Goal: Information Seeking & Learning: Learn about a topic

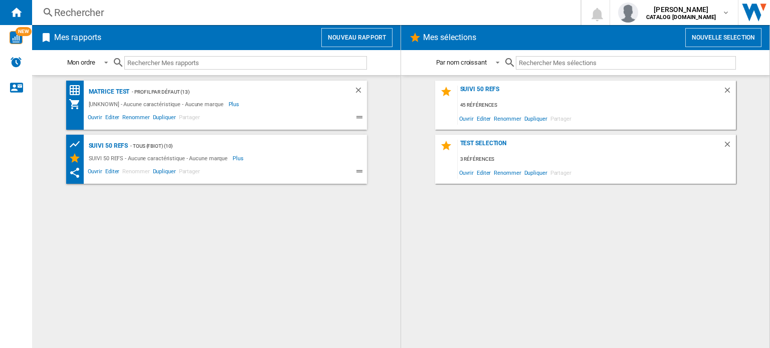
click at [98, 10] on div "Rechercher" at bounding box center [304, 13] width 500 height 14
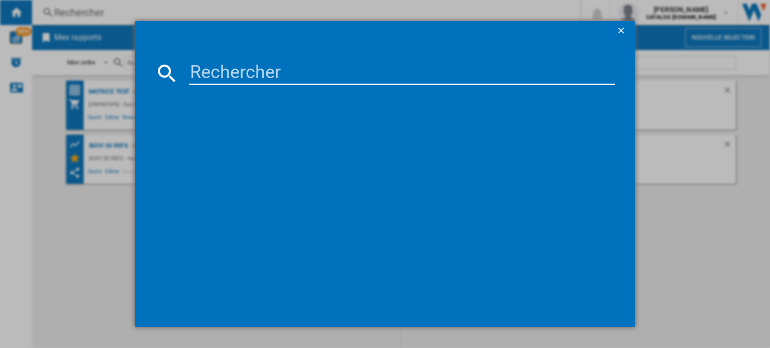
click at [251, 72] on input at bounding box center [402, 73] width 426 height 24
type input "so6510"
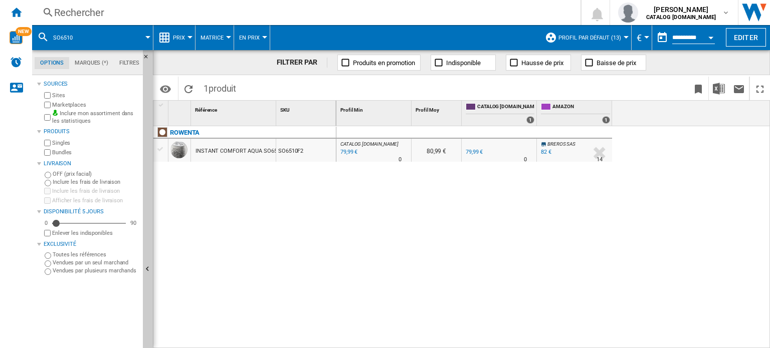
click at [189, 35] on button "Prix" at bounding box center [181, 37] width 17 height 25
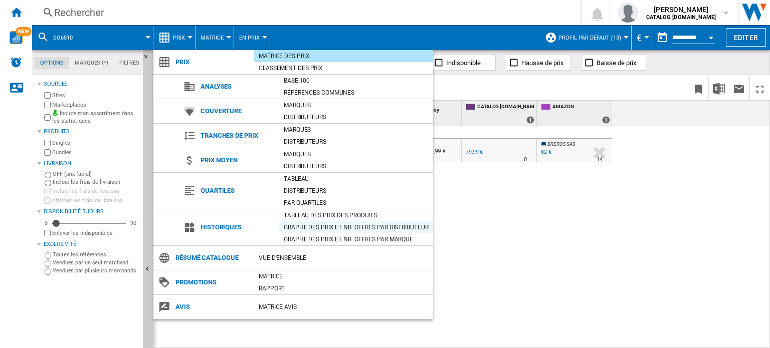
click at [311, 228] on div "Graphe des prix et nb. offres par distributeur" at bounding box center [356, 228] width 154 height 10
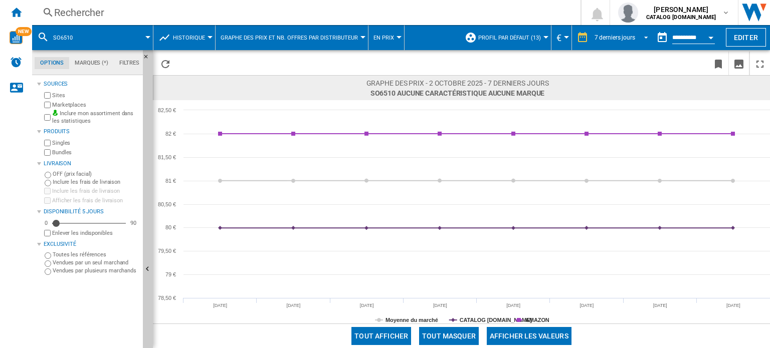
click at [645, 35] on span "REPORTS.WIZARD.STEPS.REPORT.STEPS.REPORT_OPTIONS.PERIOD: 7 derniers jours" at bounding box center [643, 36] width 12 height 9
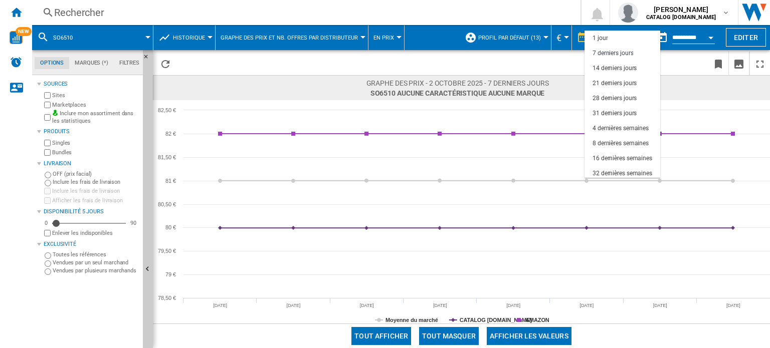
scroll to position [15, 0]
click at [624, 142] on div "16 dernières semaines" at bounding box center [622, 144] width 60 height 9
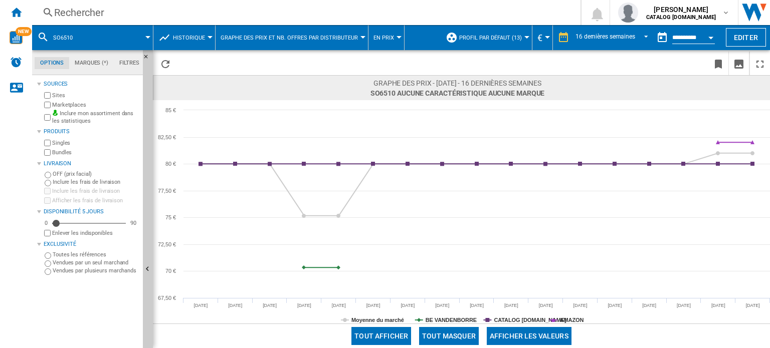
click at [70, 12] on div "Rechercher" at bounding box center [304, 13] width 500 height 14
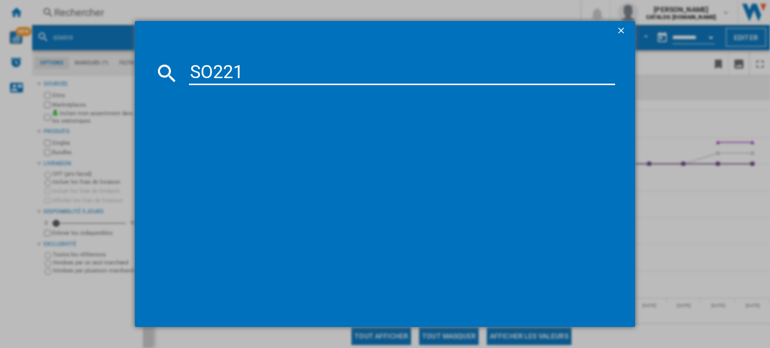
type input "SO2210"
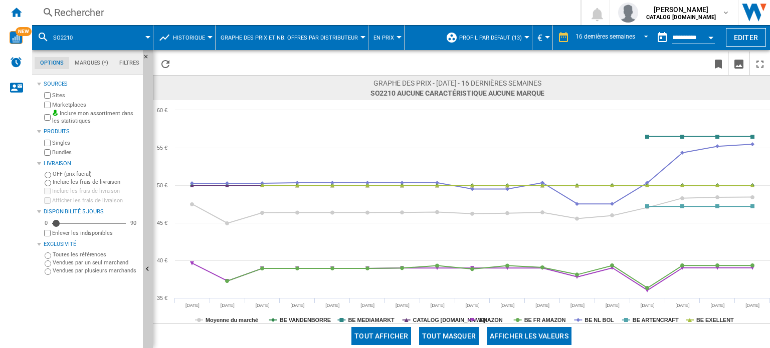
click at [83, 17] on div "Rechercher" at bounding box center [304, 13] width 500 height 14
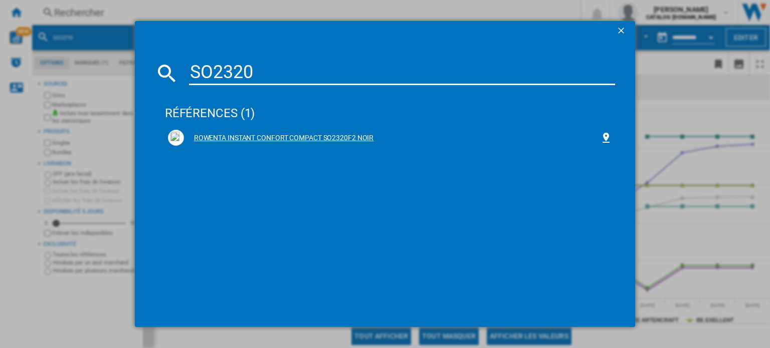
type input "SO2320"
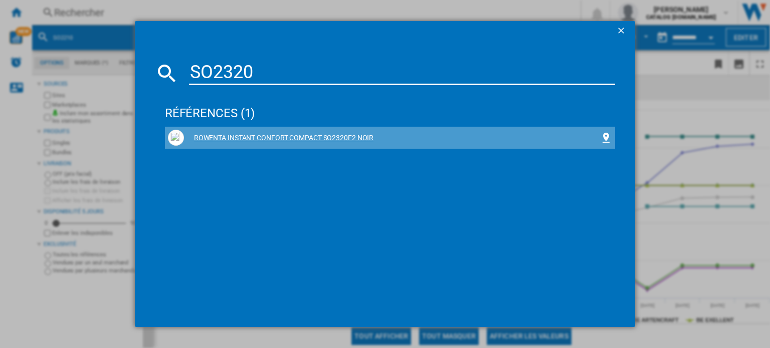
click at [229, 135] on div "ROWENTA INSTANT CONFORT COMPACT SO2320F2 NOIR" at bounding box center [392, 138] width 416 height 10
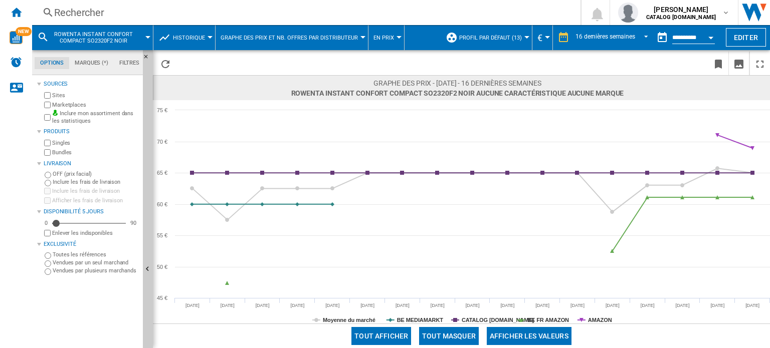
click at [91, 9] on div "Rechercher" at bounding box center [304, 13] width 500 height 14
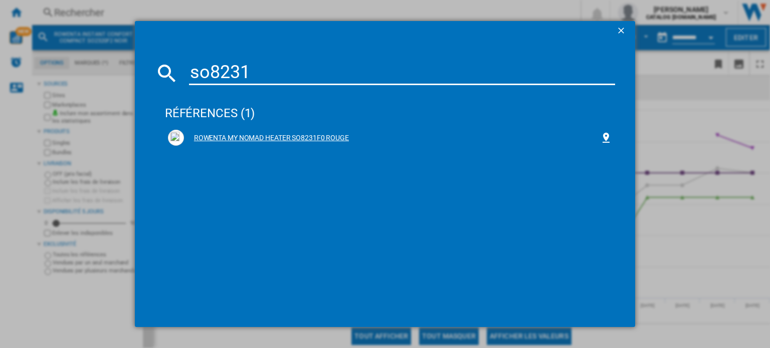
type input "so8231"
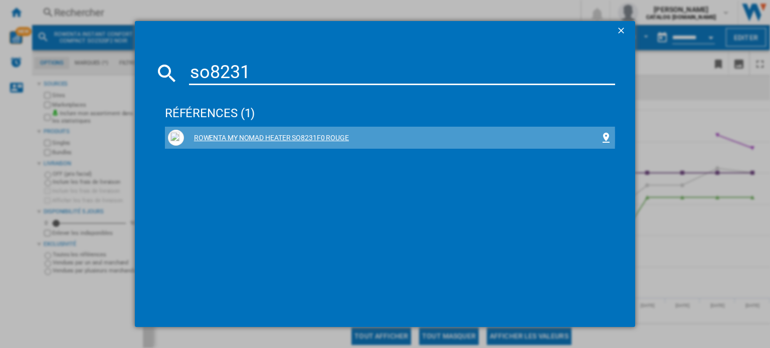
click at [265, 137] on div "ROWENTA MY NOMAD HEATER SO8231F0 ROUGE" at bounding box center [392, 138] width 416 height 10
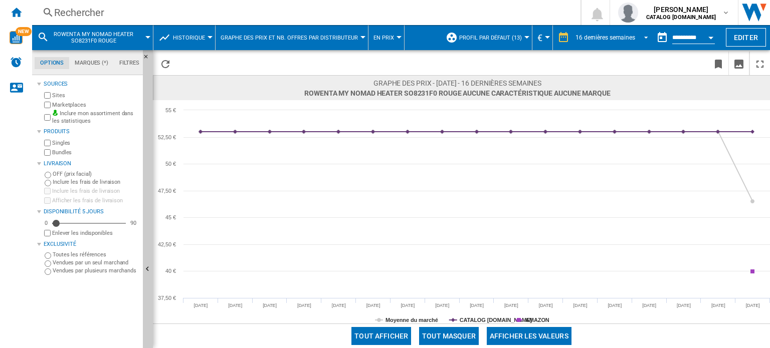
click at [644, 34] on span "REPORTS.WIZARD.STEPS.REPORT.STEPS.REPORT_OPTIONS.PERIOD: 16 dernières semaines" at bounding box center [643, 36] width 12 height 9
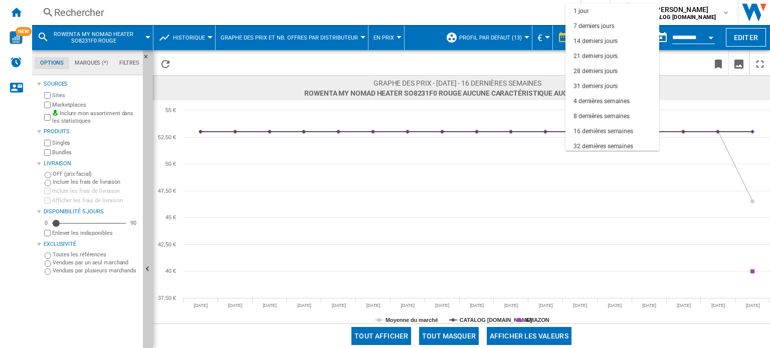
scroll to position [63, 0]
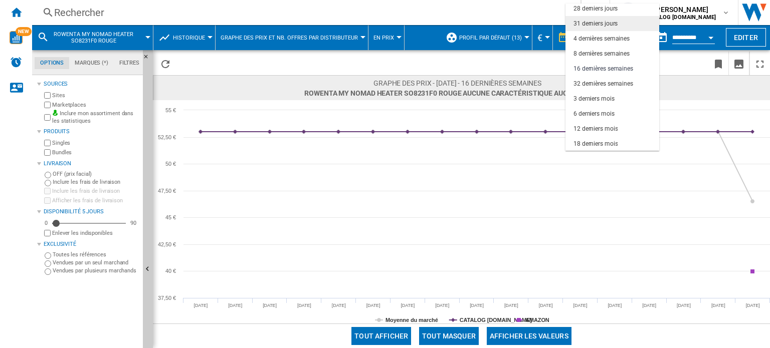
click at [608, 23] on div "31 derniers jours" at bounding box center [595, 24] width 44 height 9
